Goal: Book appointment/travel/reservation

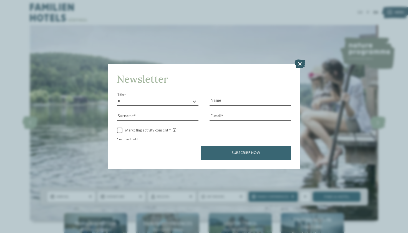
click at [301, 60] on icon at bounding box center [299, 64] width 11 height 9
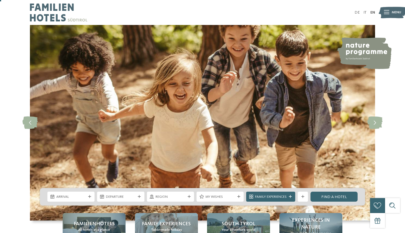
scroll to position [8, 0]
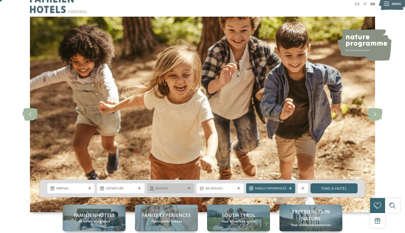
click at [188, 188] on icon at bounding box center [189, 188] width 3 height 3
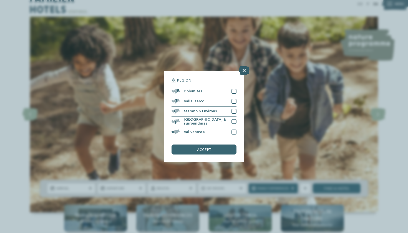
click at [244, 66] on icon at bounding box center [244, 70] width 11 height 9
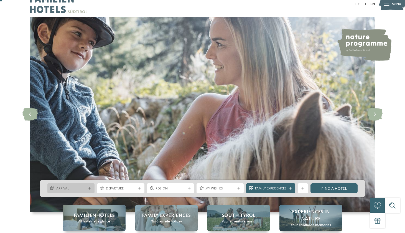
click at [90, 187] on div "Arrival" at bounding box center [70, 188] width 47 height 10
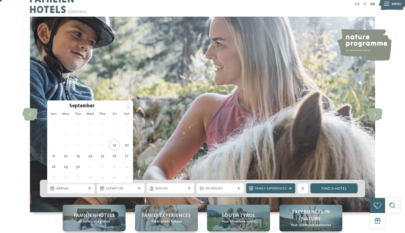
click at [128, 106] on icon at bounding box center [128, 107] width 2 height 4
type input "****"
click at [128, 106] on icon at bounding box center [128, 107] width 2 height 4
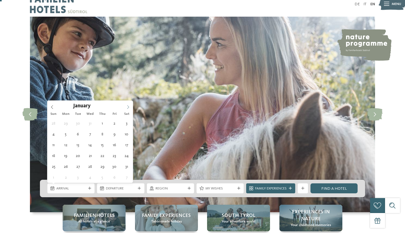
click at [128, 106] on icon at bounding box center [128, 107] width 2 height 4
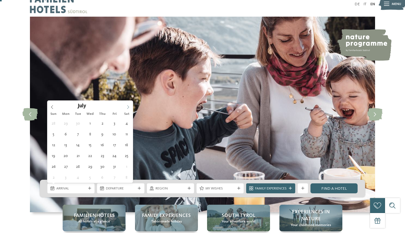
click at [128, 104] on span at bounding box center [128, 105] width 9 height 9
type div "16.08.2026"
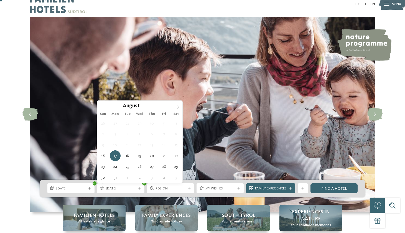
type input "****"
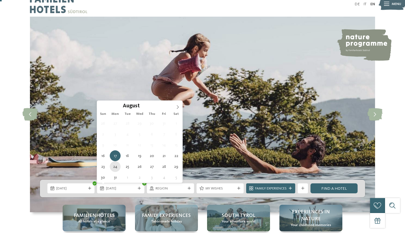
type div "24.08.2026"
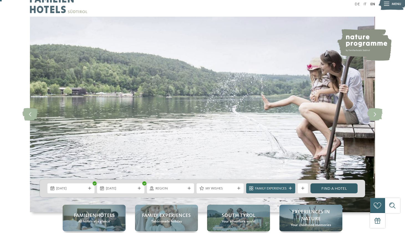
click at [332, 190] on link "Find a hotel" at bounding box center [334, 188] width 47 height 10
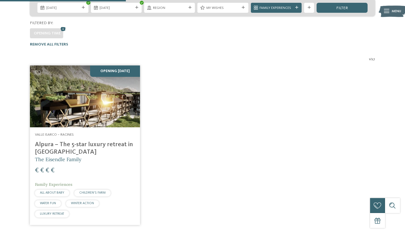
scroll to position [132, 0]
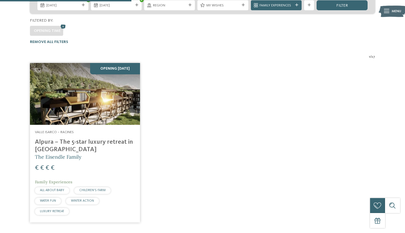
click at [94, 94] on img at bounding box center [85, 94] width 110 height 62
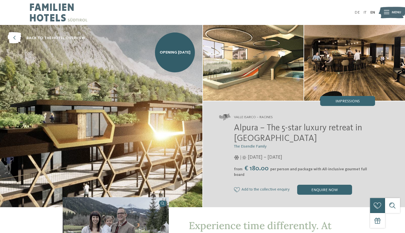
drag, startPoint x: 401, startPoint y: 23, endPoint x: 399, endPoint y: 39, distance: 15.4
click at [332, 14] on div "DE IT EN Menu" at bounding box center [289, 12] width 173 height 25
click at [152, 110] on img at bounding box center [101, 116] width 203 height 182
click at [169, 55] on span "Opening november 2025" at bounding box center [175, 53] width 31 height 6
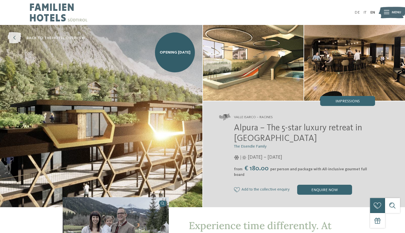
click at [15, 37] on icon at bounding box center [14, 37] width 14 height 11
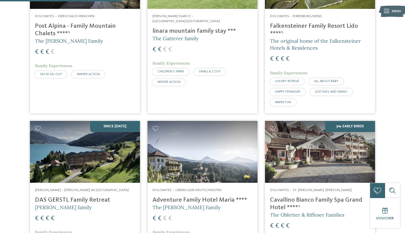
scroll to position [561, 0]
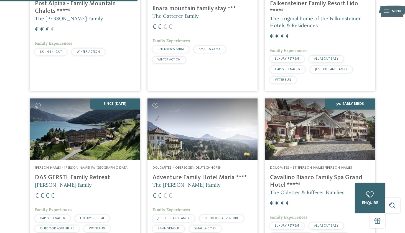
click at [118, 109] on img at bounding box center [85, 130] width 110 height 62
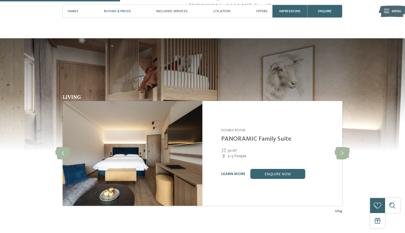
scroll to position [504, 0]
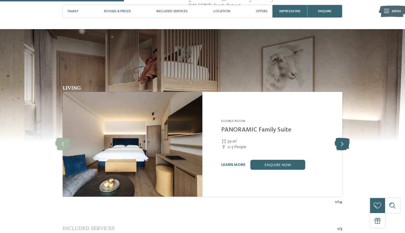
click at [346, 138] on icon at bounding box center [342, 144] width 15 height 12
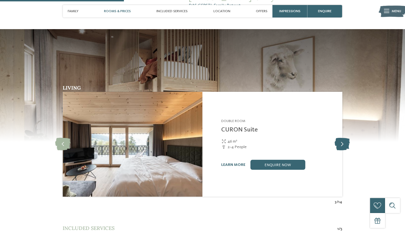
click at [345, 138] on icon at bounding box center [342, 144] width 15 height 12
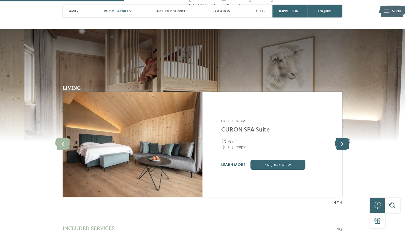
click at [345, 138] on icon at bounding box center [342, 144] width 15 height 12
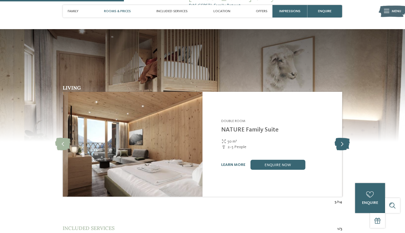
click at [344, 138] on icon at bounding box center [342, 144] width 15 height 12
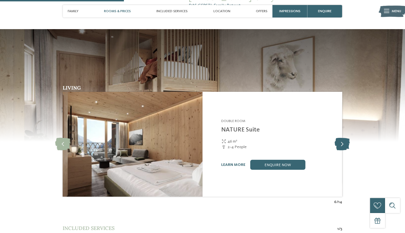
click at [344, 138] on icon at bounding box center [342, 144] width 15 height 12
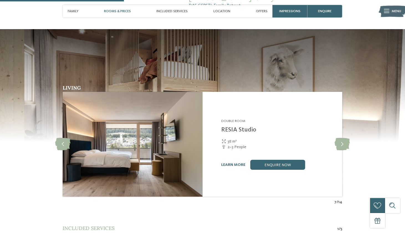
click at [358, 64] on img at bounding box center [202, 85] width 405 height 112
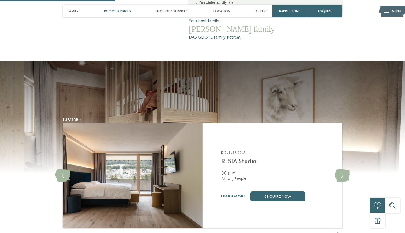
scroll to position [480, 0]
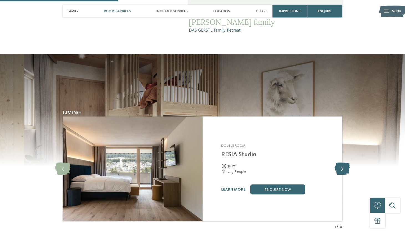
click at [344, 163] on icon at bounding box center [342, 169] width 15 height 12
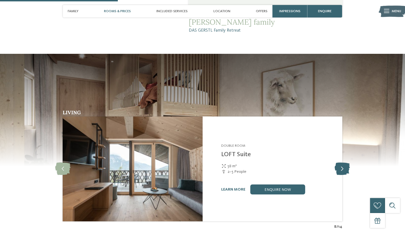
click at [344, 163] on icon at bounding box center [342, 169] width 15 height 12
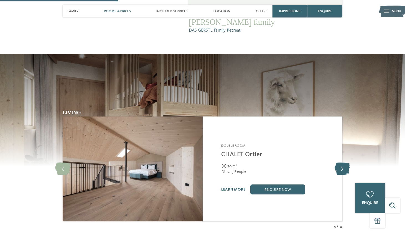
click at [344, 163] on icon at bounding box center [342, 169] width 15 height 12
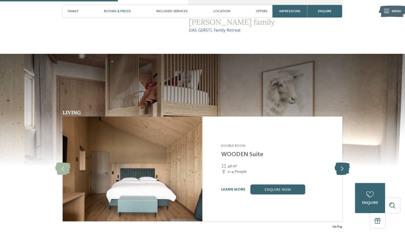
click at [345, 163] on icon at bounding box center [342, 169] width 15 height 12
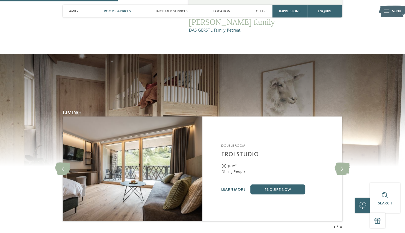
click at [241, 188] on link "learn more" at bounding box center [233, 190] width 24 height 4
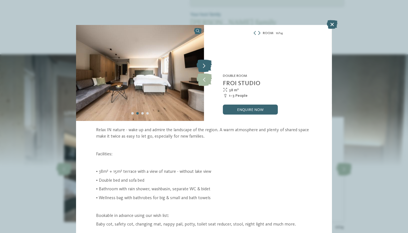
click at [205, 64] on icon at bounding box center [203, 66] width 15 height 12
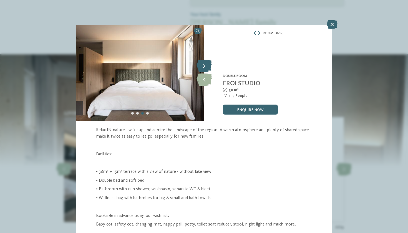
click at [205, 64] on icon at bounding box center [203, 66] width 15 height 12
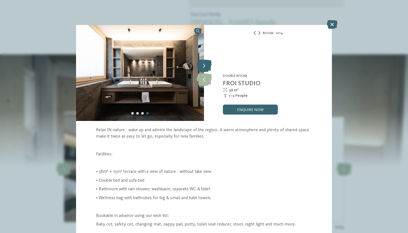
click at [205, 64] on icon at bounding box center [203, 66] width 15 height 12
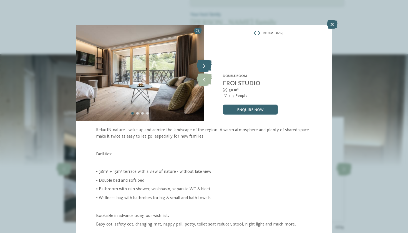
click at [205, 64] on icon at bounding box center [203, 66] width 15 height 12
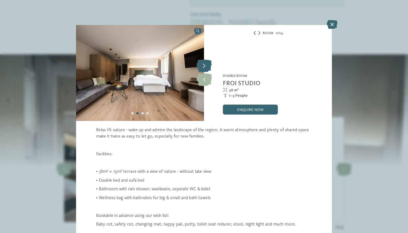
click at [205, 64] on icon at bounding box center [203, 66] width 15 height 12
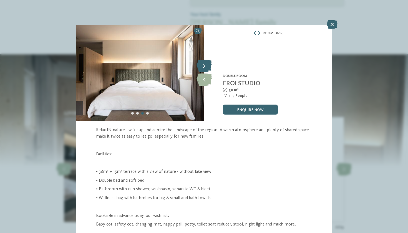
click at [205, 64] on icon at bounding box center [203, 66] width 15 height 12
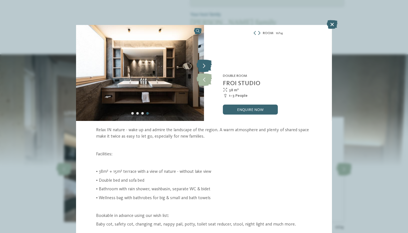
click at [205, 64] on icon at bounding box center [203, 66] width 15 height 12
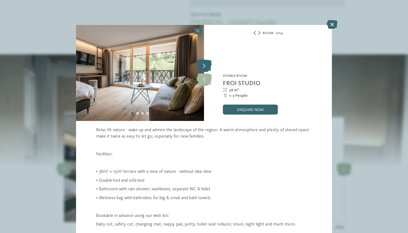
click at [205, 64] on icon at bounding box center [203, 66] width 15 height 12
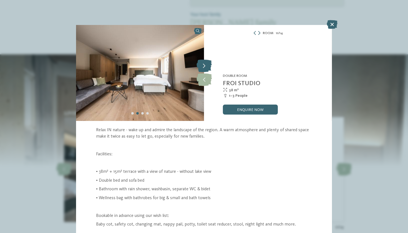
click at [205, 64] on icon at bounding box center [203, 66] width 15 height 12
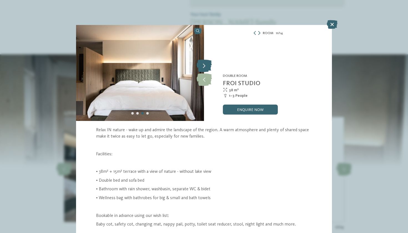
click at [205, 65] on icon at bounding box center [203, 66] width 15 height 12
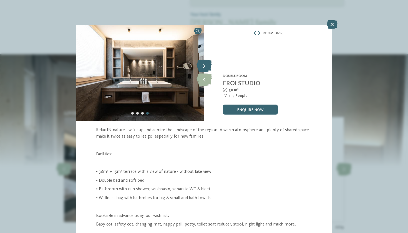
click at [205, 65] on icon at bounding box center [203, 66] width 15 height 12
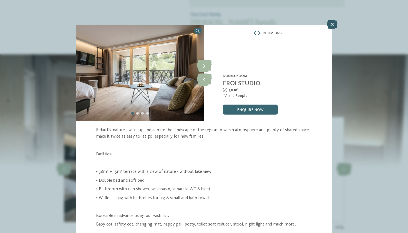
click at [332, 22] on icon at bounding box center [332, 24] width 11 height 9
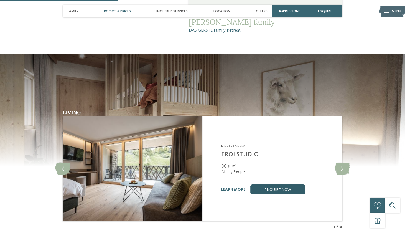
click at [286, 185] on link "enquire now" at bounding box center [278, 190] width 55 height 10
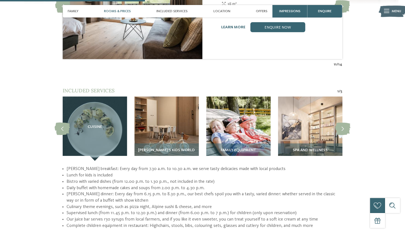
scroll to position [639, 0]
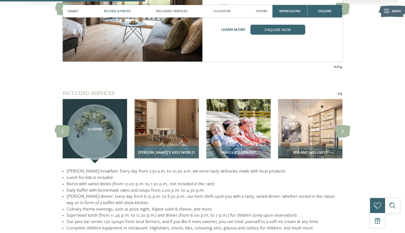
click at [171, 124] on img at bounding box center [167, 131] width 64 height 64
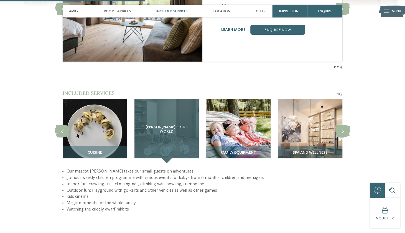
click at [171, 124] on div "[PERSON_NAME]’s Kids World" at bounding box center [167, 131] width 64 height 64
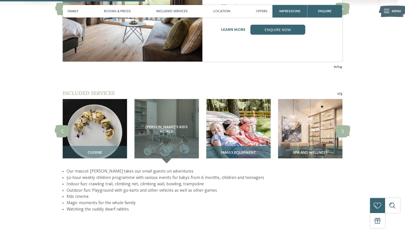
click at [234, 120] on img at bounding box center [238, 131] width 64 height 64
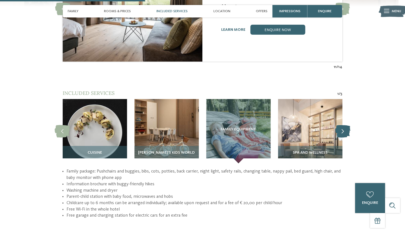
click at [345, 125] on icon at bounding box center [343, 131] width 15 height 12
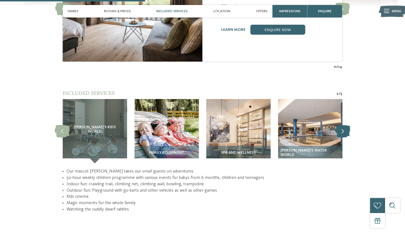
click at [345, 125] on icon at bounding box center [343, 131] width 15 height 12
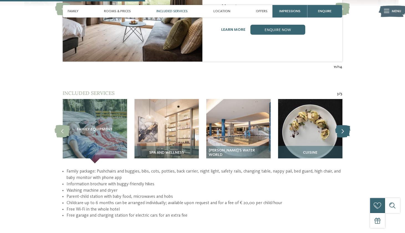
click at [345, 125] on icon at bounding box center [343, 131] width 15 height 12
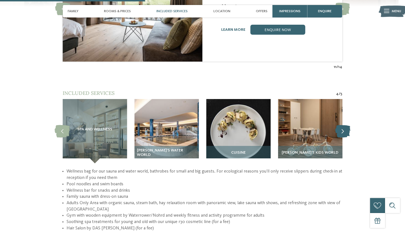
click at [345, 125] on icon at bounding box center [343, 131] width 15 height 12
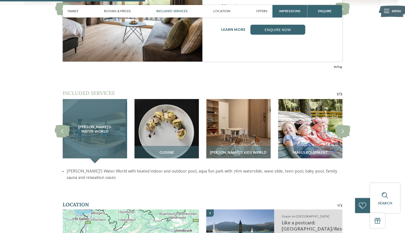
click at [106, 109] on div "[PERSON_NAME]’s Water World" at bounding box center [95, 131] width 64 height 64
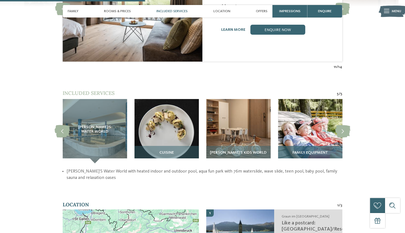
click at [309, 108] on img at bounding box center [310, 131] width 64 height 64
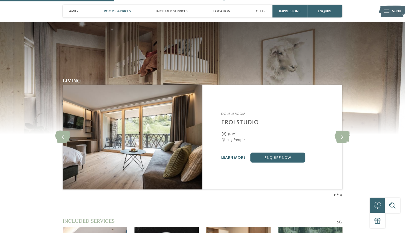
scroll to position [519, 0]
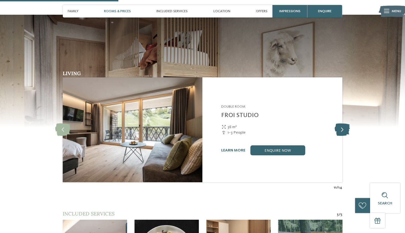
click at [343, 124] on icon at bounding box center [342, 130] width 15 height 12
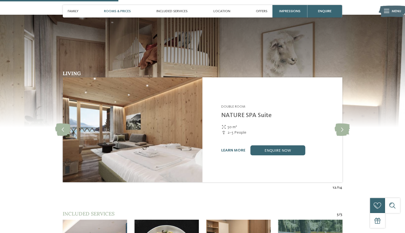
click at [177, 117] on img at bounding box center [133, 129] width 140 height 105
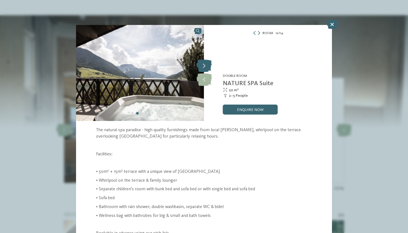
click at [205, 66] on icon at bounding box center [203, 66] width 15 height 12
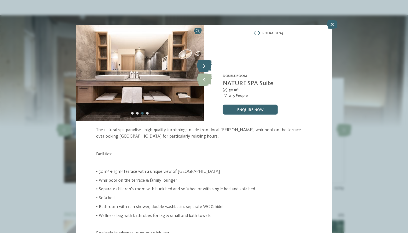
click at [205, 66] on icon at bounding box center [203, 66] width 15 height 12
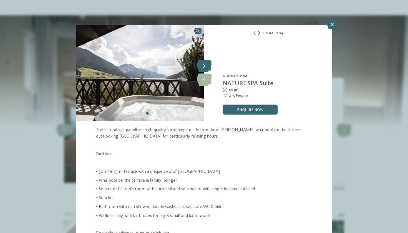
click at [205, 66] on icon at bounding box center [203, 66] width 15 height 12
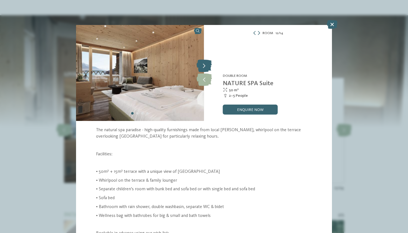
click at [205, 66] on icon at bounding box center [203, 66] width 15 height 12
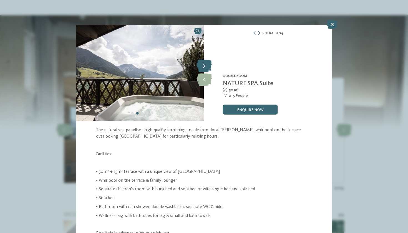
click at [205, 66] on icon at bounding box center [203, 66] width 15 height 12
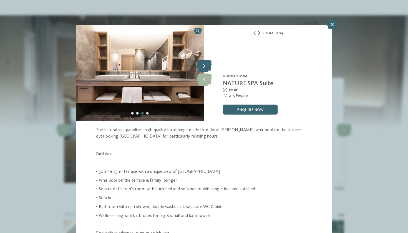
click at [205, 66] on icon at bounding box center [203, 66] width 15 height 12
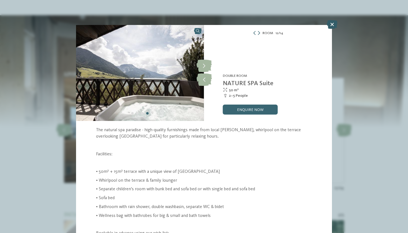
click at [333, 24] on icon at bounding box center [332, 24] width 11 height 9
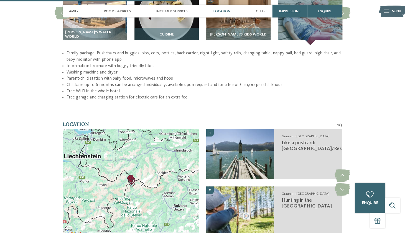
scroll to position [777, 0]
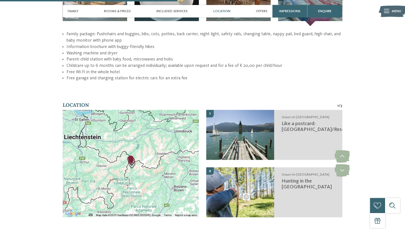
click at [129, 165] on div at bounding box center [131, 163] width 136 height 107
